Goal: Subscribe to service/newsletter

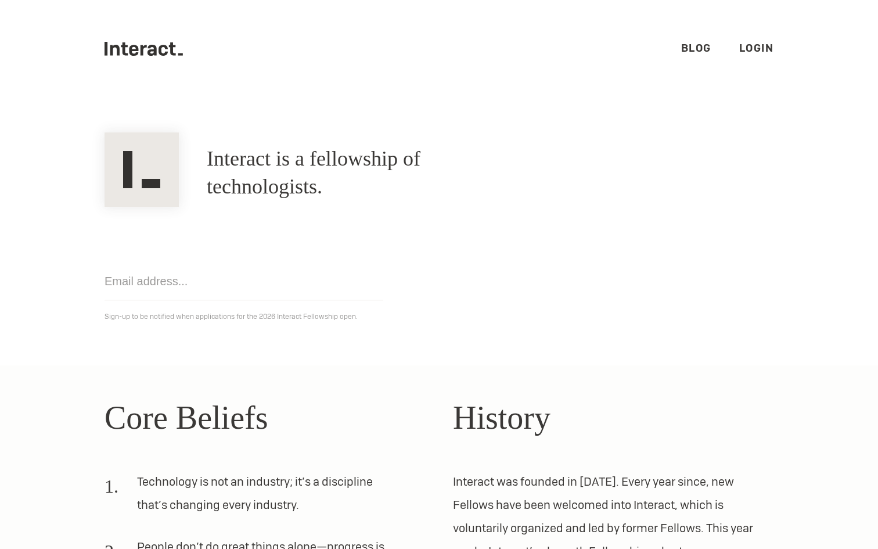
click at [240, 287] on input "email" at bounding box center [243, 281] width 279 height 38
type input "[EMAIL_ADDRESS][DOMAIN_NAME]"
click input "Get notified" at bounding box center [0, 0] width 0 height 0
click at [685, 50] on link "Blog" at bounding box center [696, 47] width 30 height 13
click at [695, 45] on link "Blog" at bounding box center [696, 47] width 30 height 13
